Goal: Task Accomplishment & Management: Manage account settings

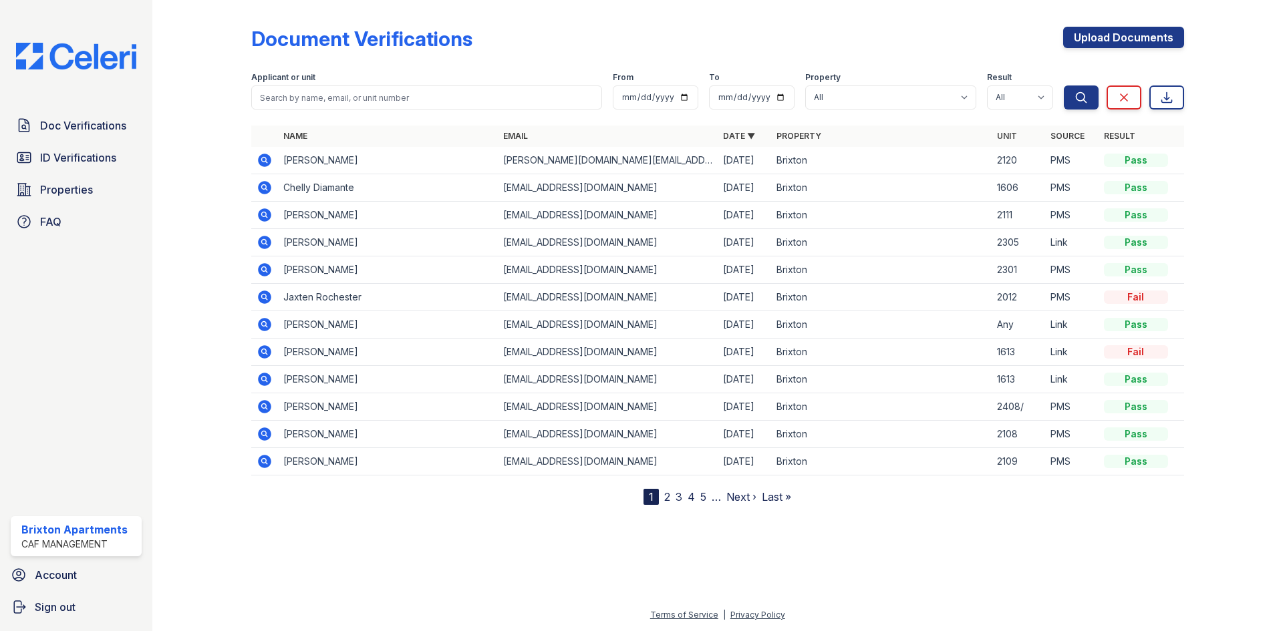
click at [81, 144] on div "Doc Verifications ID Verifications Properties FAQ" at bounding box center [76, 173] width 142 height 123
click at [84, 151] on span "ID Verifications" at bounding box center [78, 158] width 76 height 16
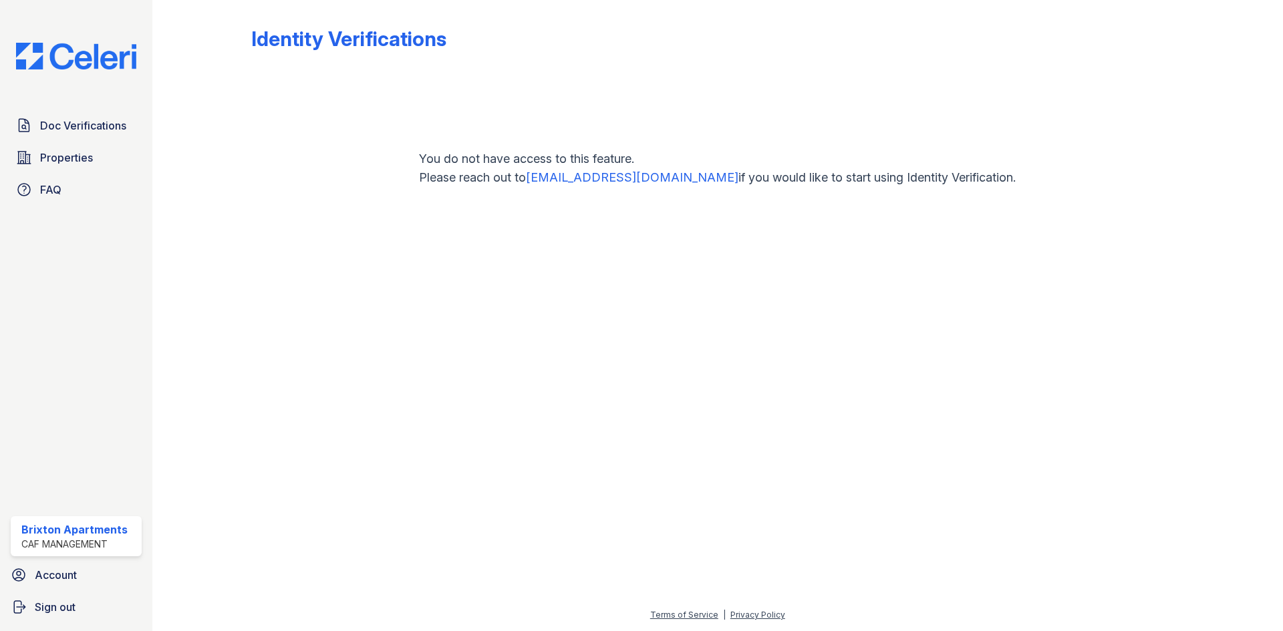
click at [84, 151] on span "Properties" at bounding box center [66, 158] width 53 height 16
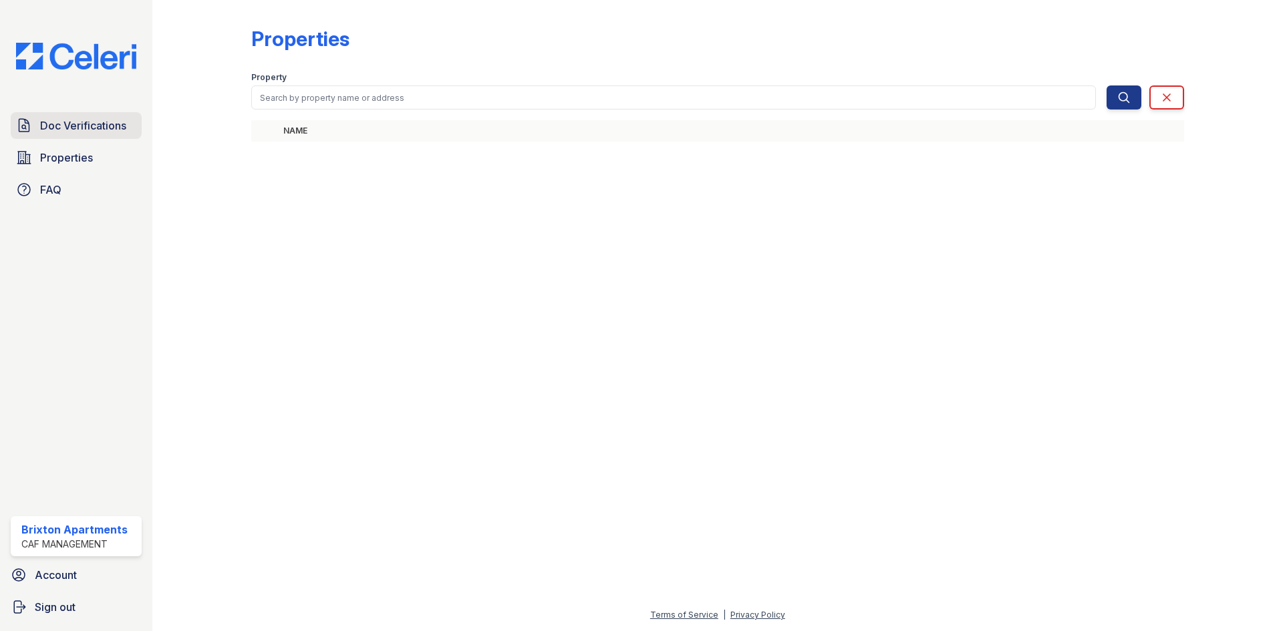
click at [76, 138] on link "Doc Verifications" at bounding box center [76, 125] width 131 height 27
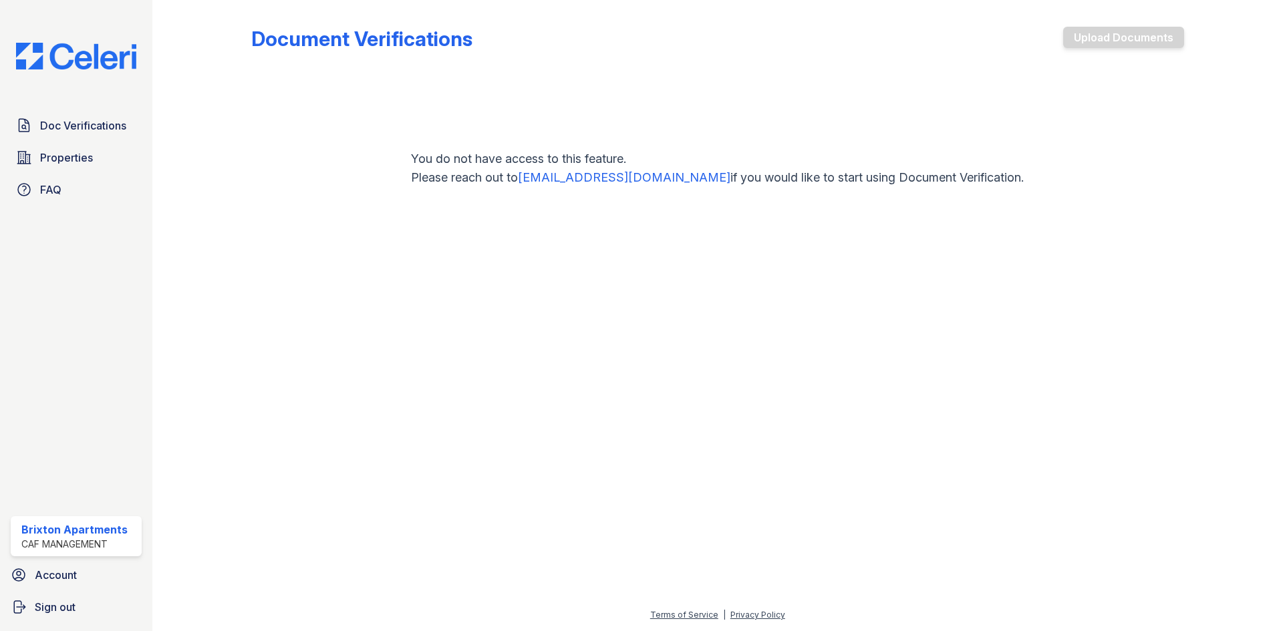
click at [76, 138] on link "Doc Verifications" at bounding box center [76, 125] width 131 height 27
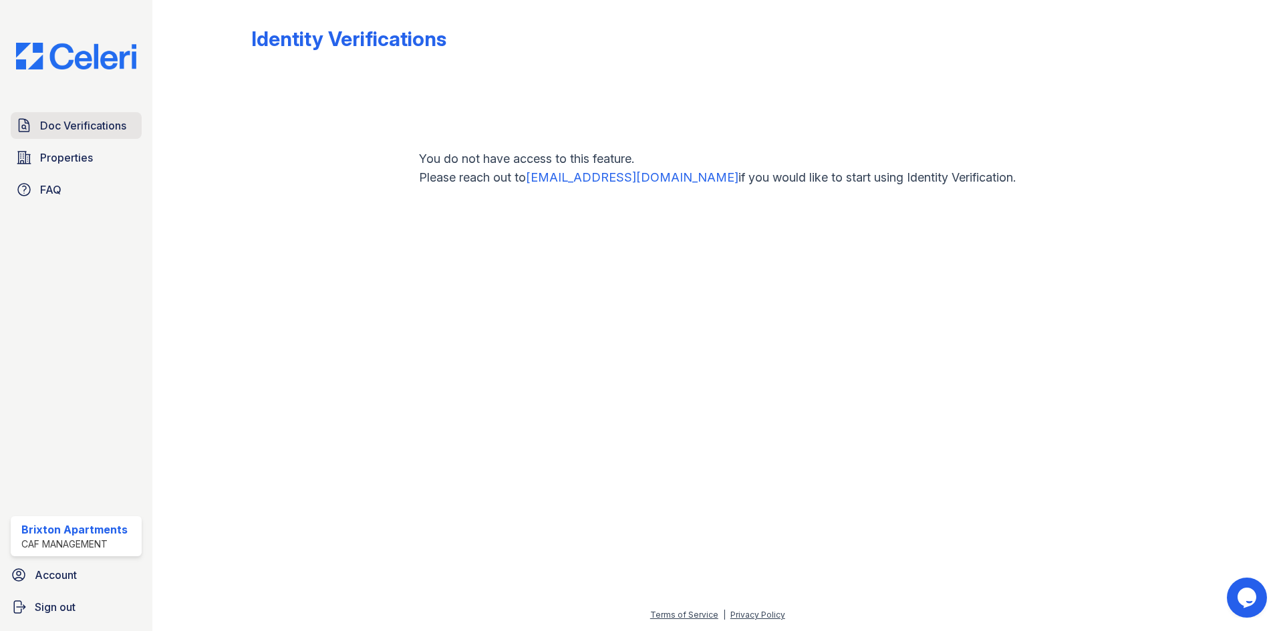
click at [65, 126] on span "Doc Verifications" at bounding box center [83, 126] width 86 height 16
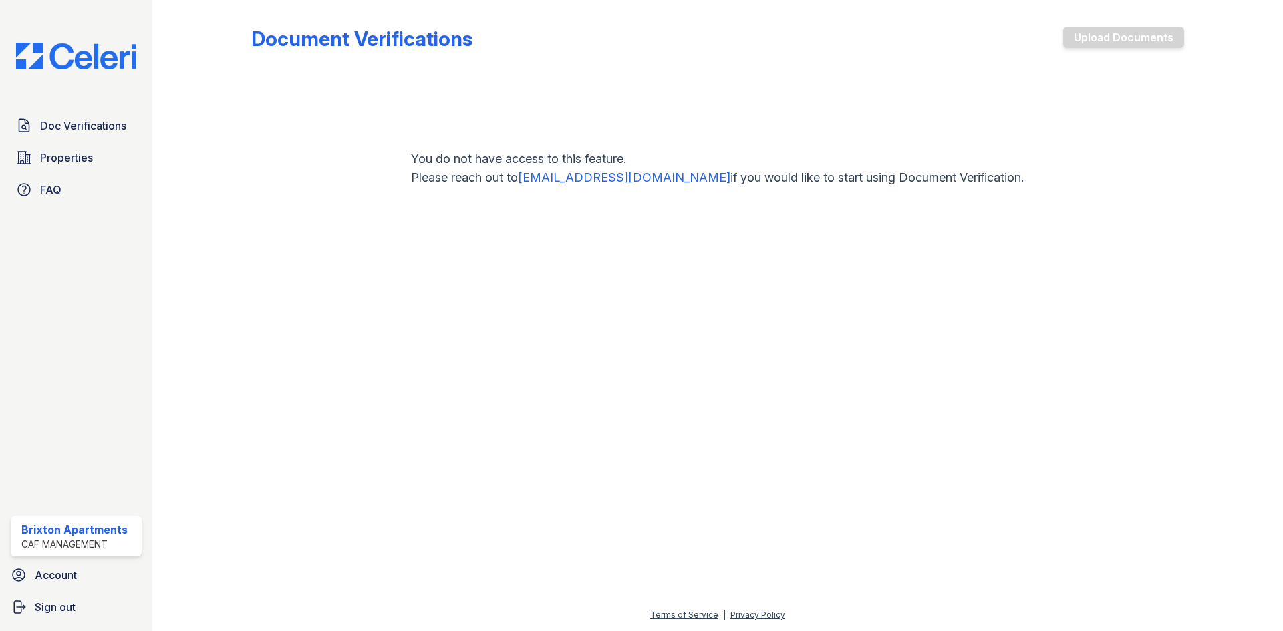
click at [48, 63] on img at bounding box center [76, 56] width 142 height 27
click at [37, 132] on link "Doc Verifications" at bounding box center [76, 125] width 131 height 27
click at [54, 53] on img at bounding box center [76, 56] width 142 height 27
click at [84, 524] on div "Brixton Apartments" at bounding box center [74, 530] width 106 height 16
click at [69, 546] on div "CAF Management" at bounding box center [74, 544] width 106 height 13
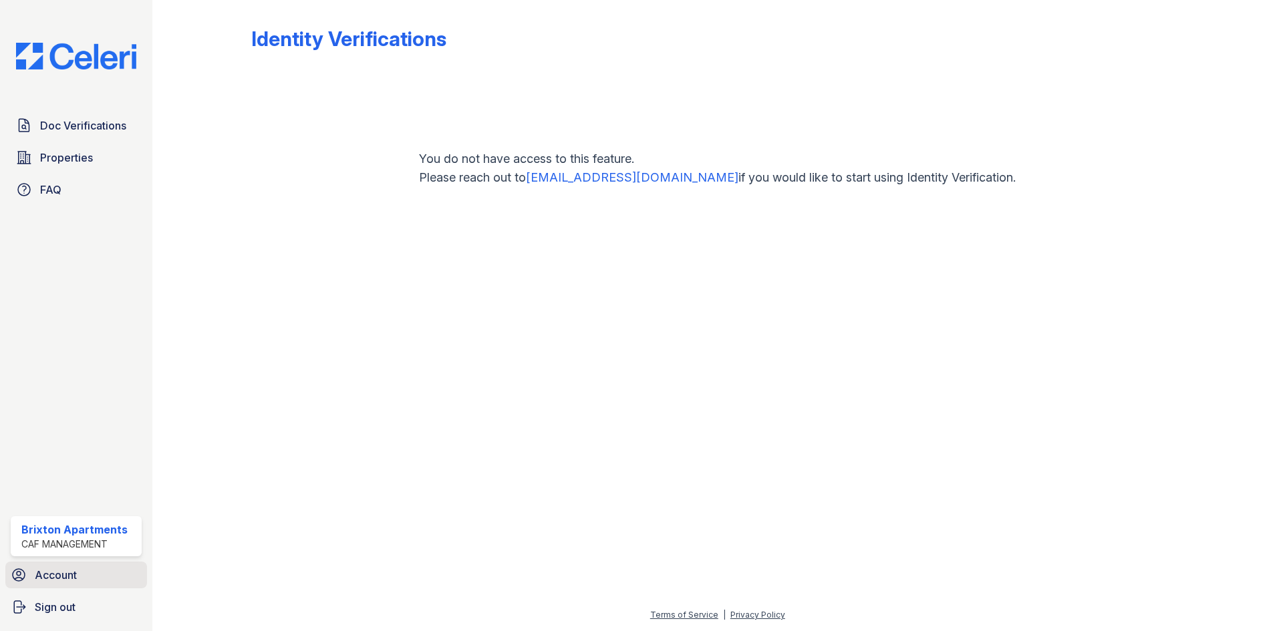
click at [59, 581] on span "Account" at bounding box center [56, 575] width 42 height 16
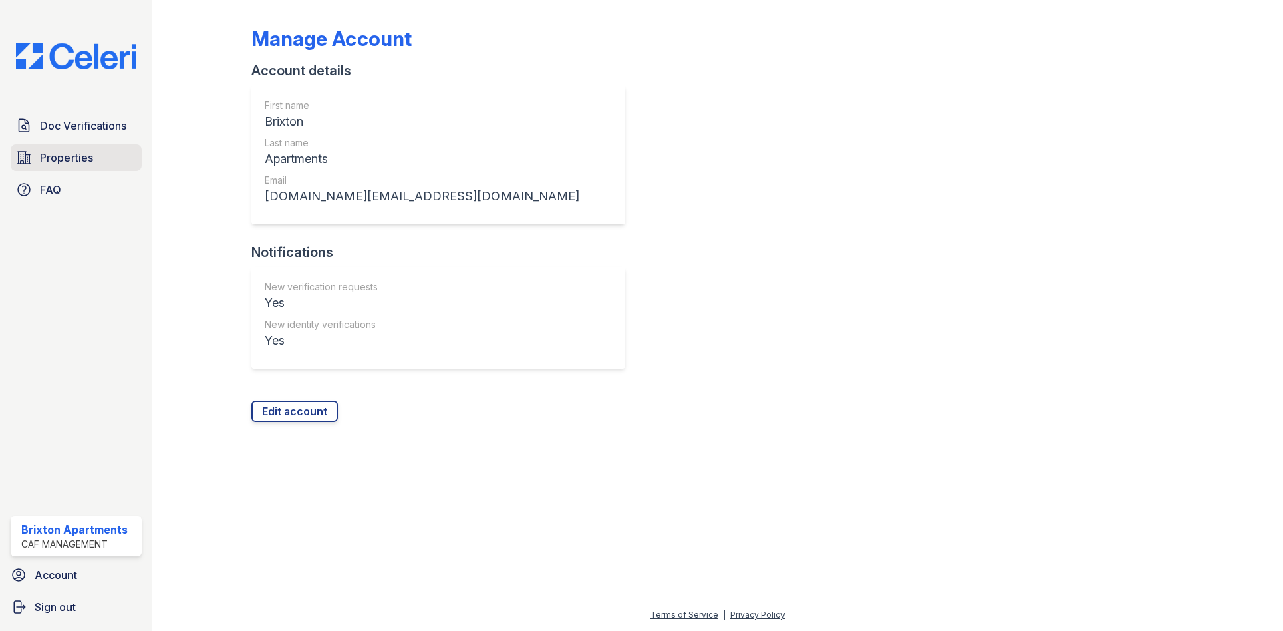
click at [53, 168] on link "Properties" at bounding box center [76, 157] width 131 height 27
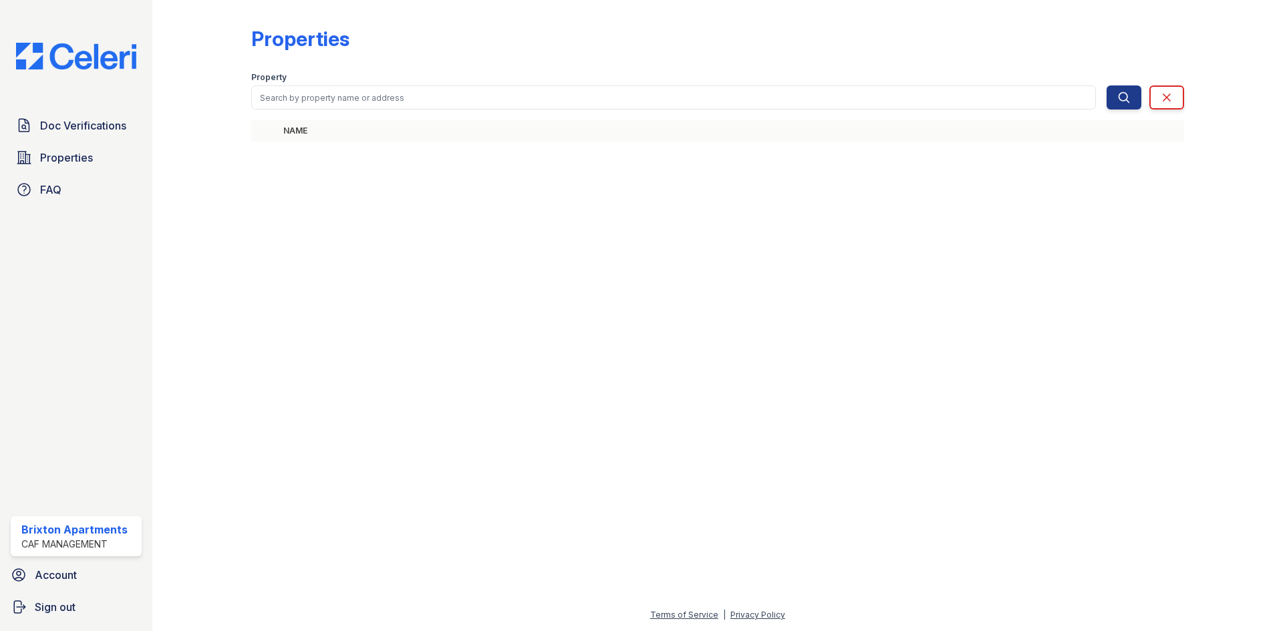
click at [377, 84] on div "Property" at bounding box center [673, 78] width 845 height 13
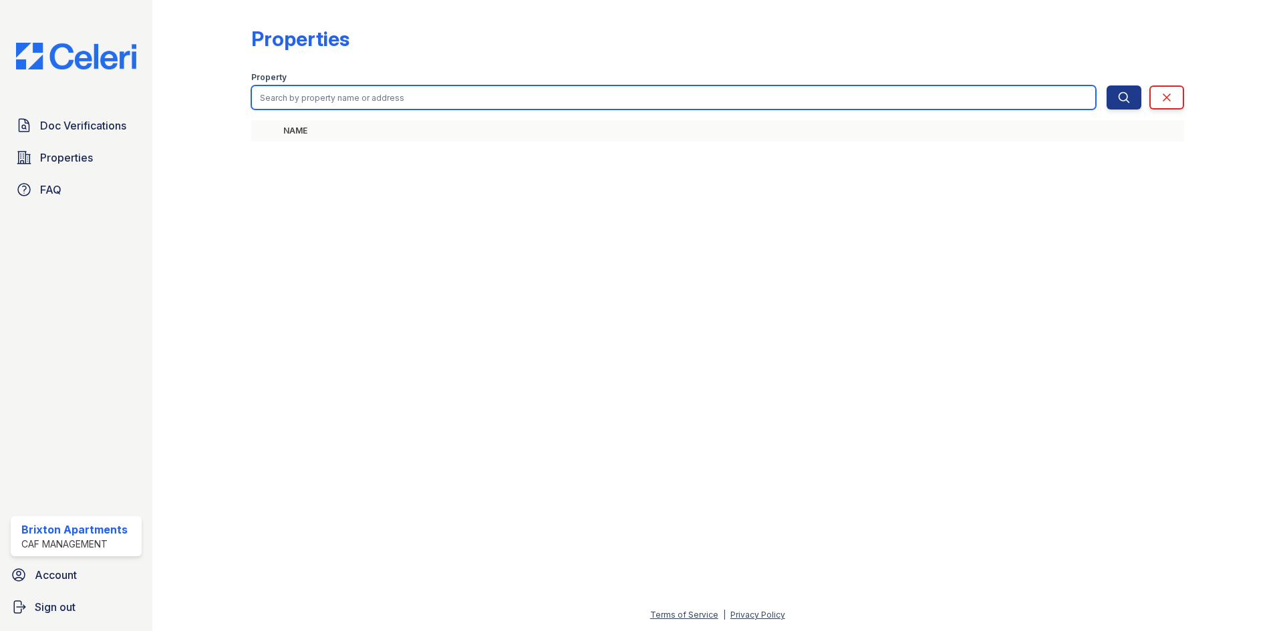
click at [377, 96] on input "search" at bounding box center [673, 98] width 845 height 24
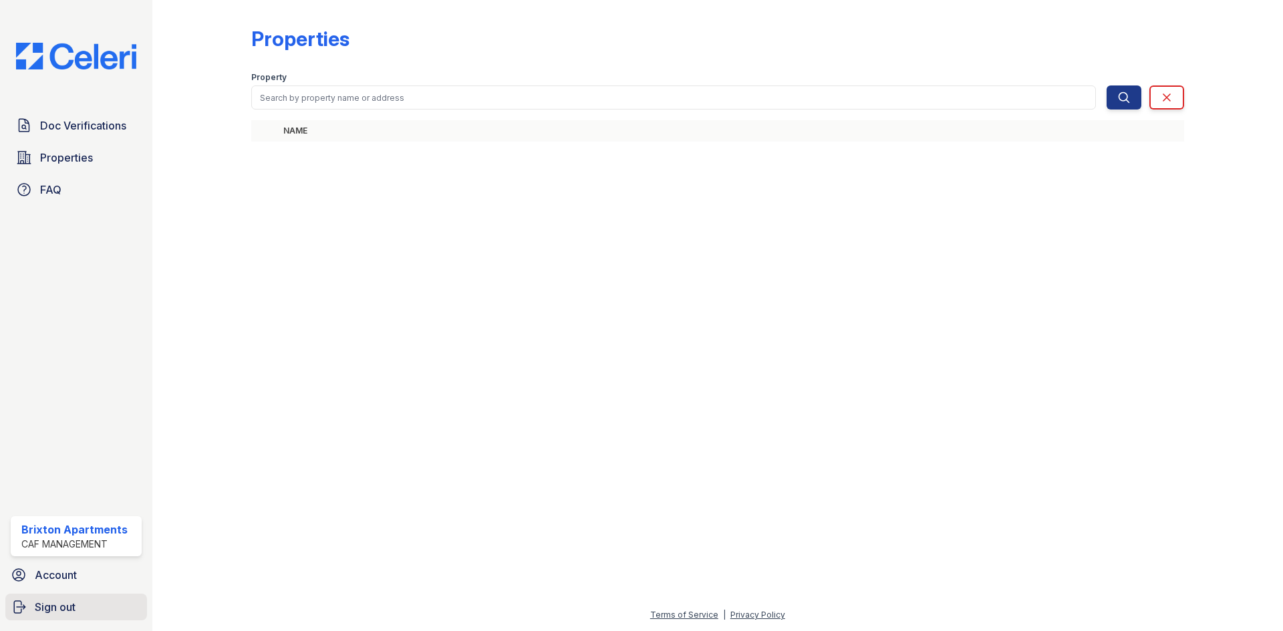
click at [54, 599] on link "Sign out" at bounding box center [76, 607] width 142 height 27
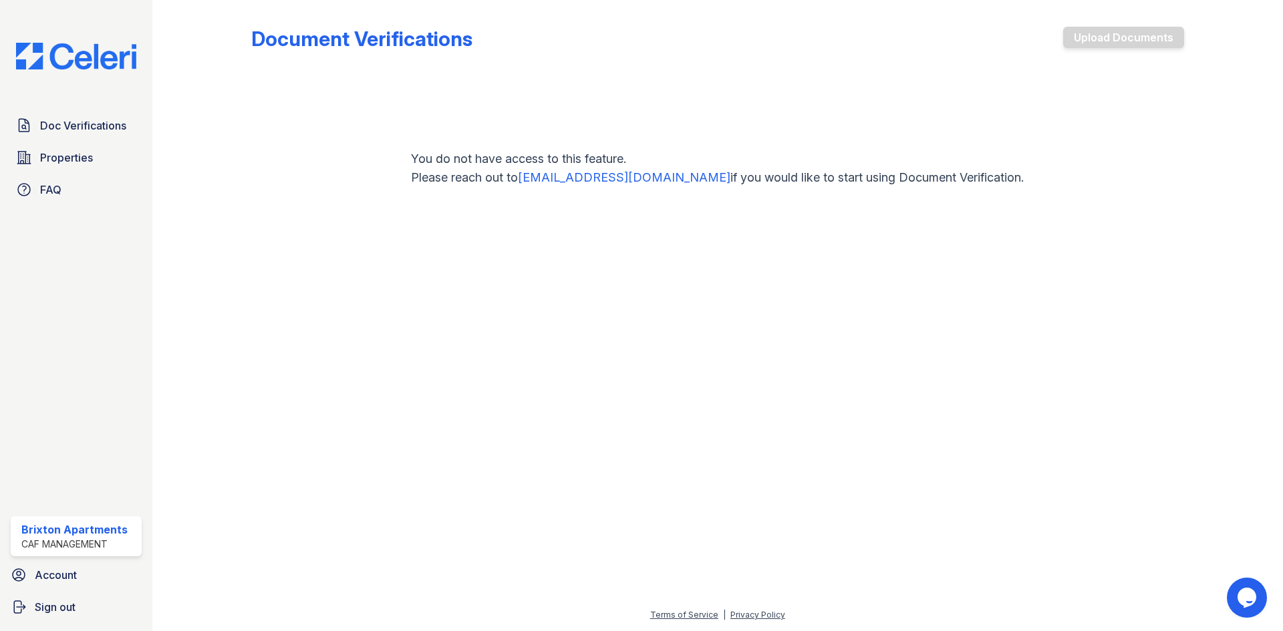
click at [112, 357] on div "Doc Verifications Properties FAQ Brixton Apartments CAF Management Account Sign…" at bounding box center [76, 315] width 152 height 631
click at [92, 111] on div "Doc Verifications Properties FAQ Brixton Apartments CAF Management Account Sign…" at bounding box center [76, 315] width 152 height 631
click at [96, 126] on span "Doc Verifications" at bounding box center [83, 126] width 86 height 16
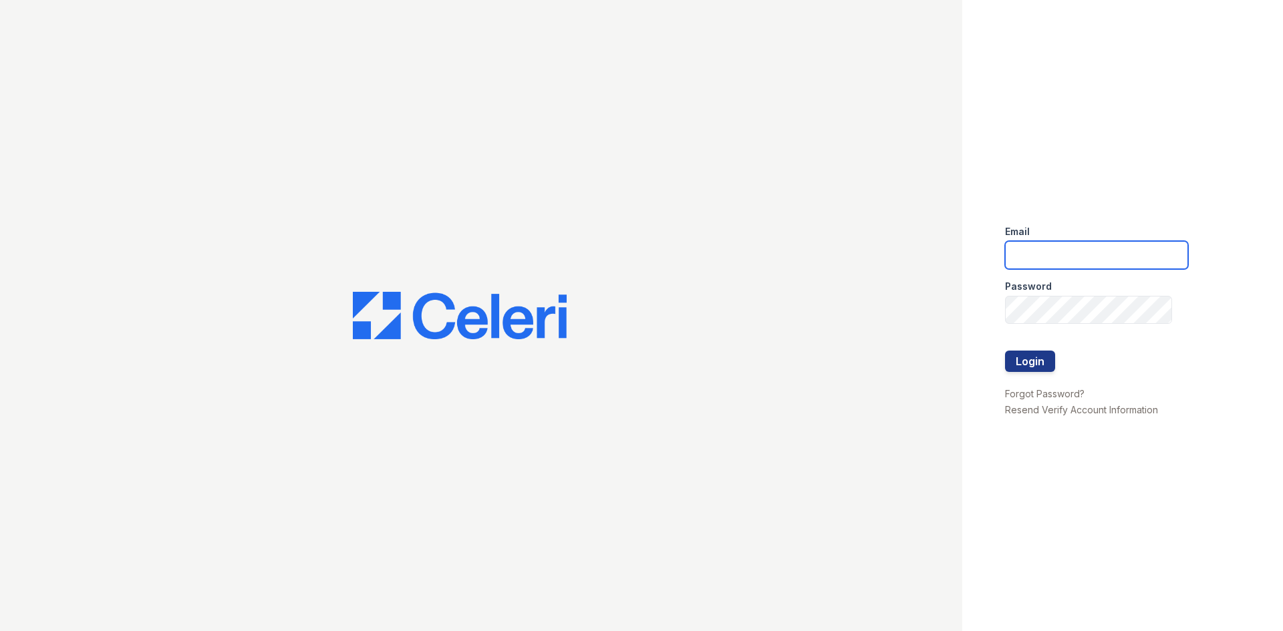
type input "[DOMAIN_NAME][EMAIL_ADDRESS][DOMAIN_NAME]"
click at [1028, 374] on div at bounding box center [1096, 378] width 183 height 13
click at [1026, 365] on button "Login" at bounding box center [1030, 361] width 50 height 21
